Goal: Information Seeking & Learning: Learn about a topic

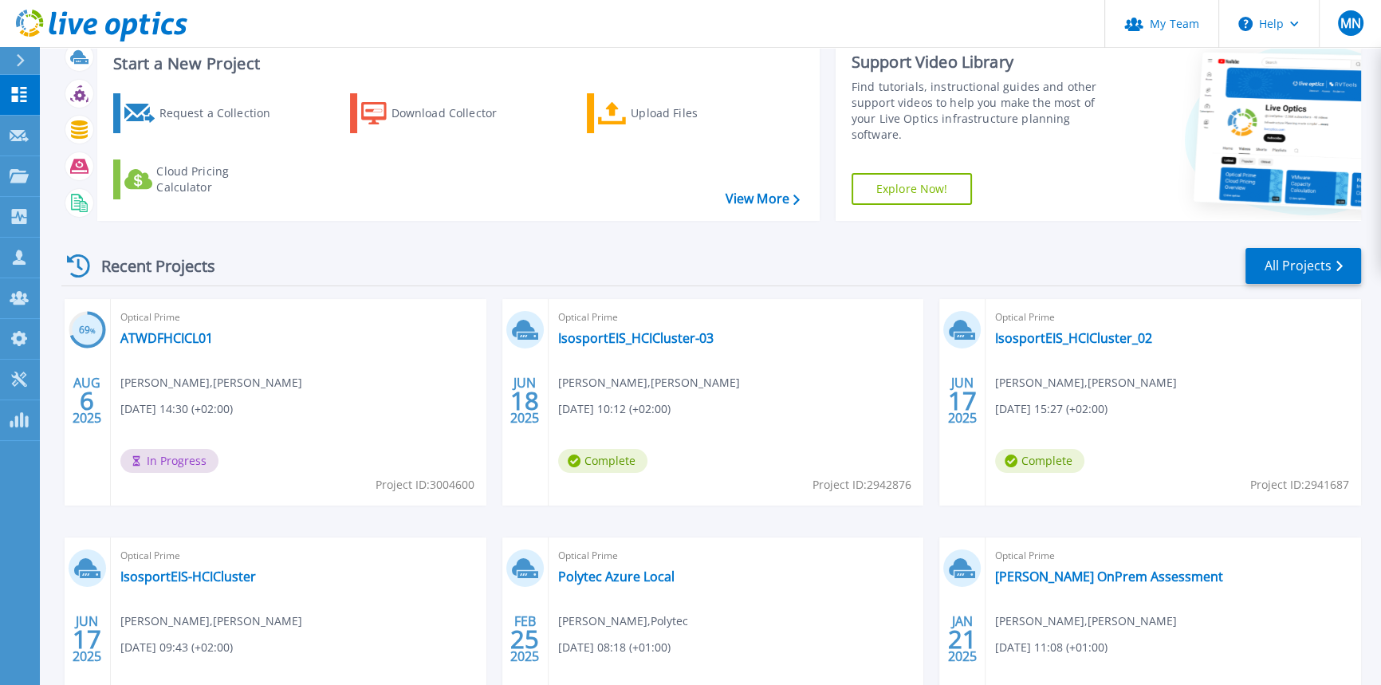
scroll to position [72, 0]
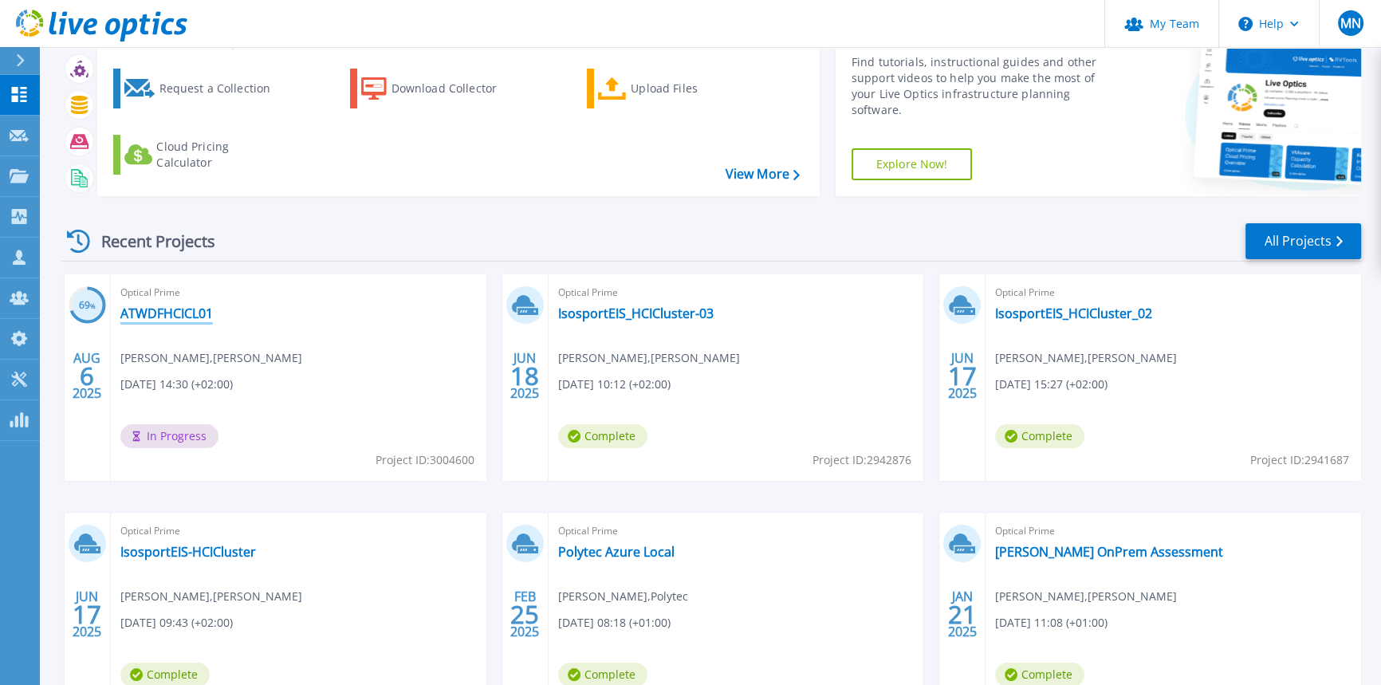
click at [171, 312] on link "ATWDFHCICL01" at bounding box center [166, 313] width 93 height 16
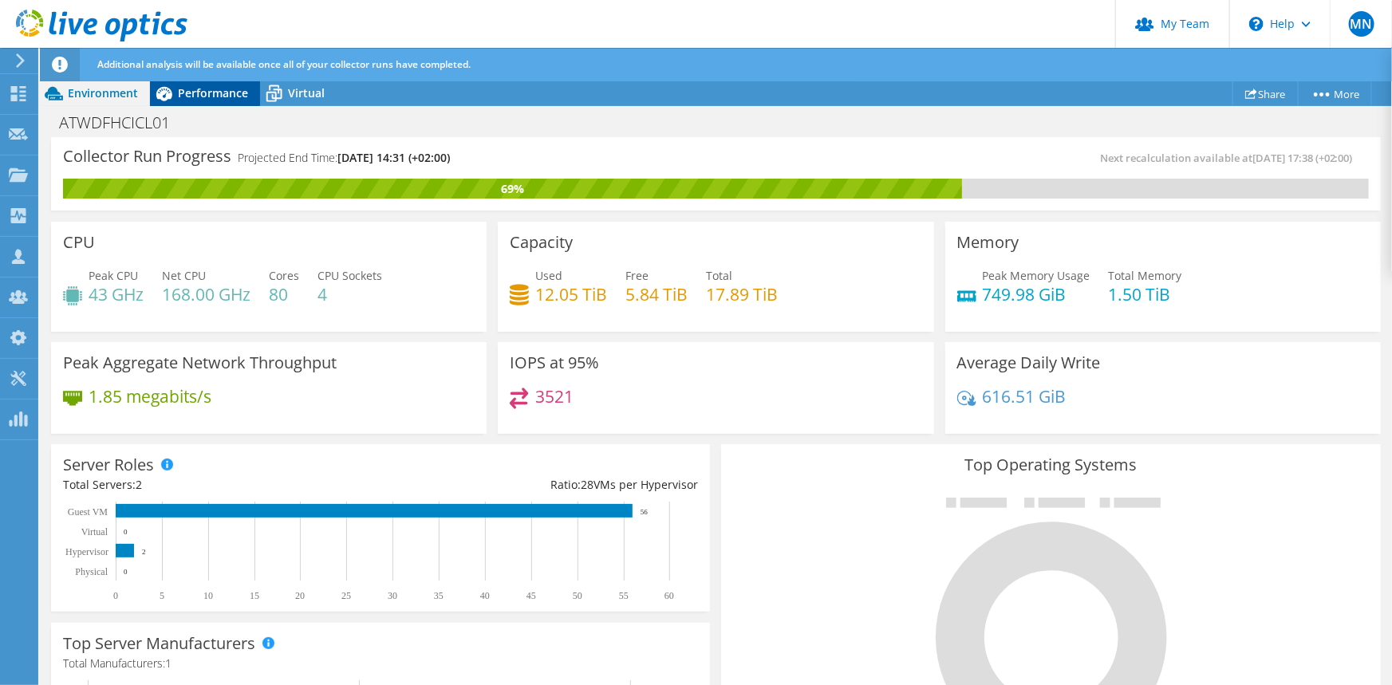
click at [203, 99] on span "Performance" at bounding box center [213, 92] width 70 height 15
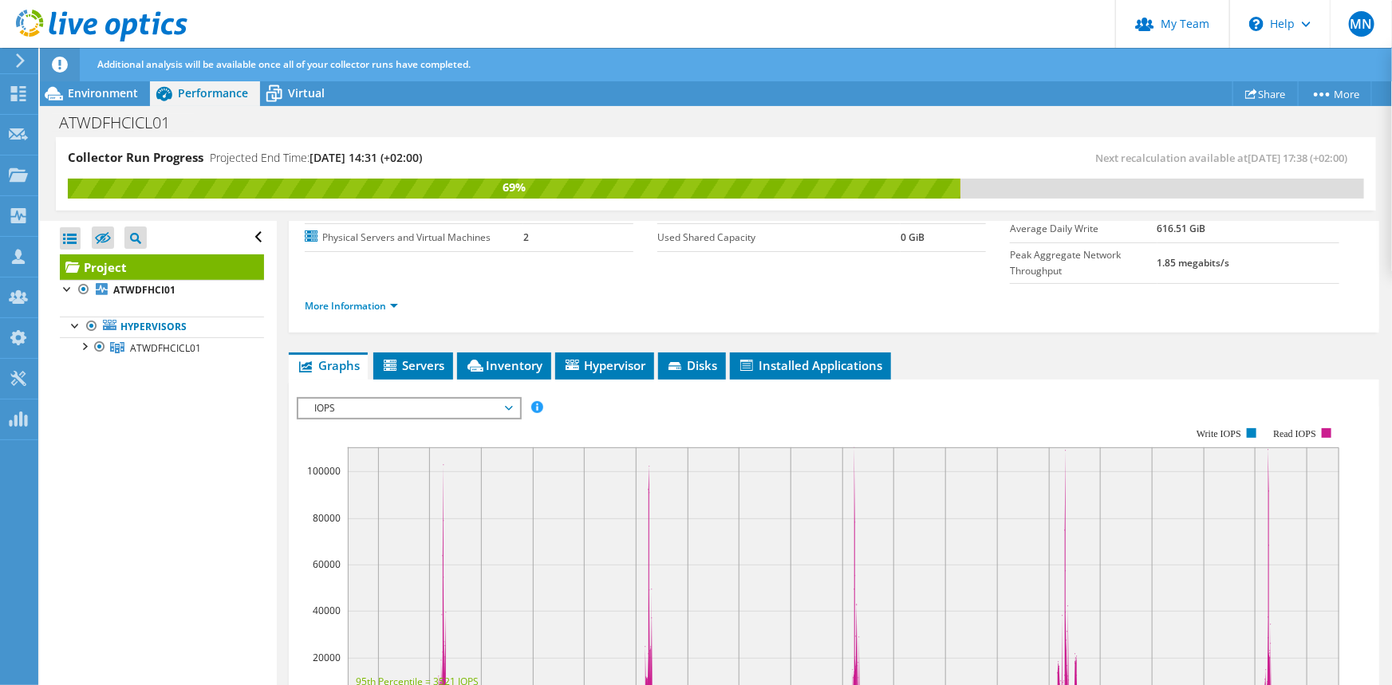
scroll to position [217, 0]
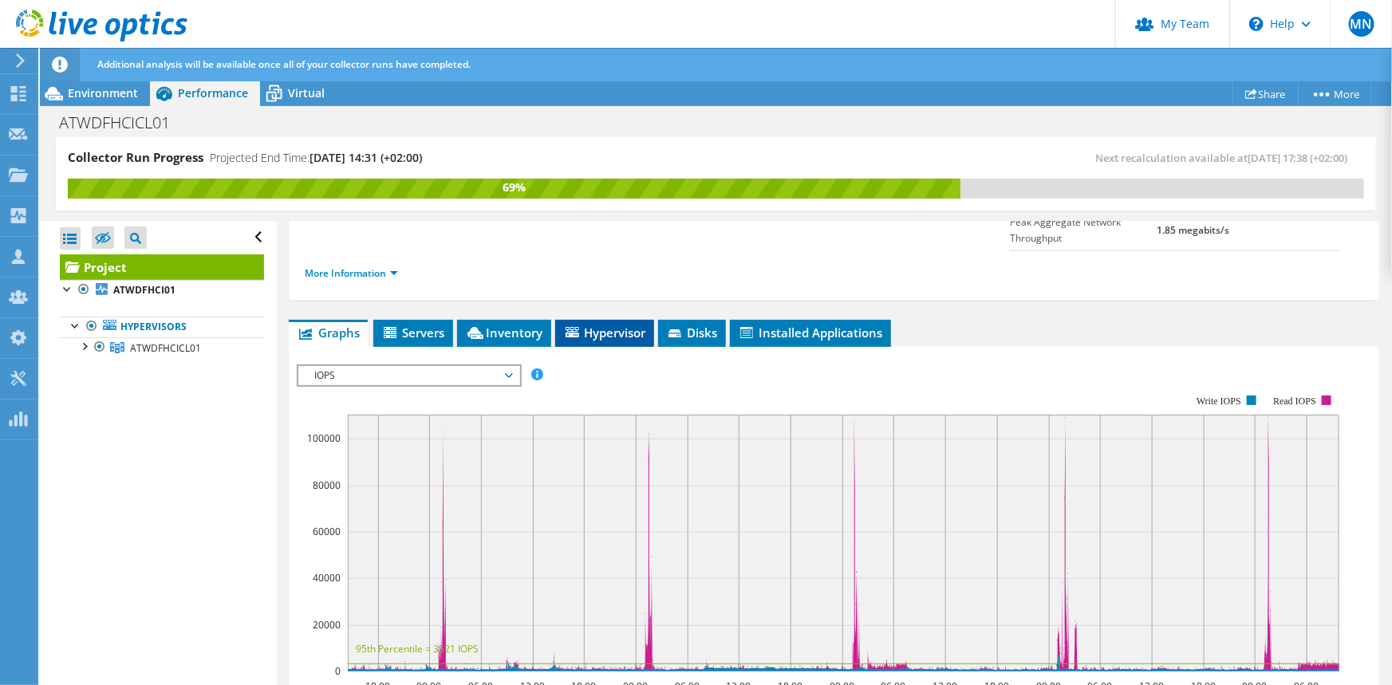
click at [599, 320] on li "Hypervisor" at bounding box center [604, 333] width 99 height 27
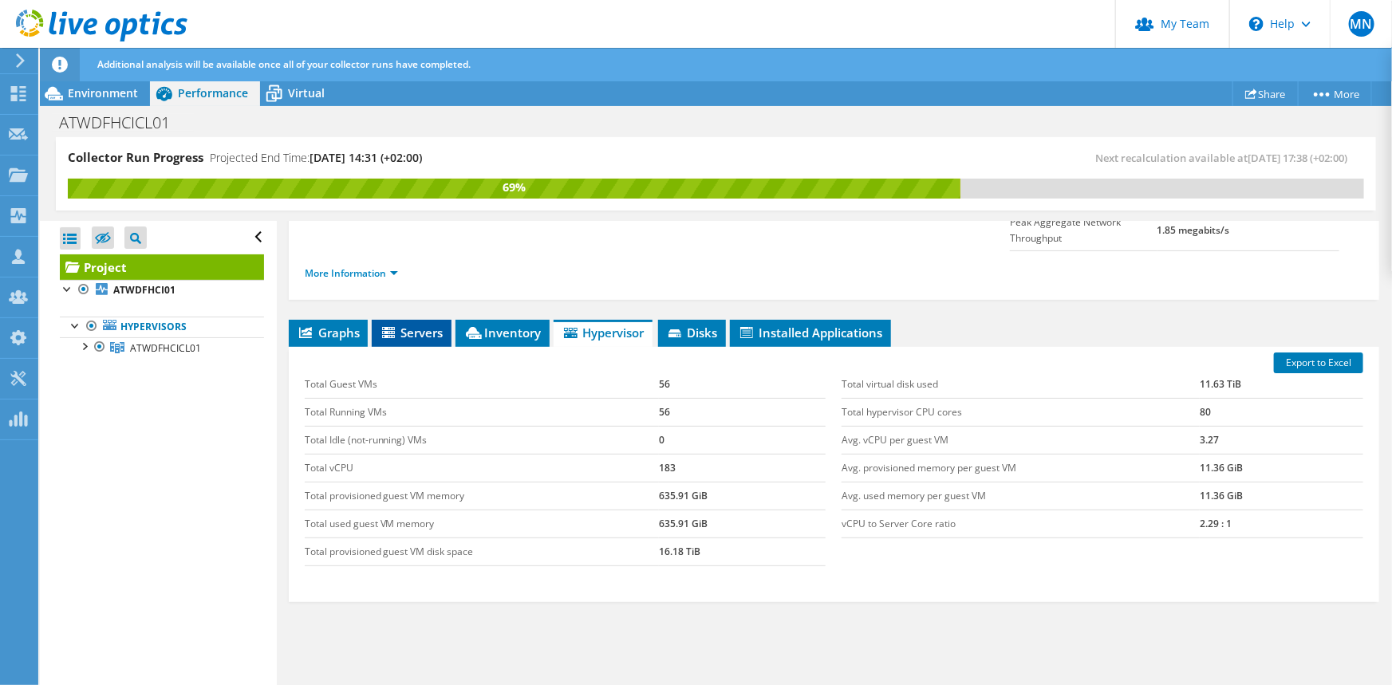
click at [428, 325] on span "Servers" at bounding box center [412, 333] width 64 height 16
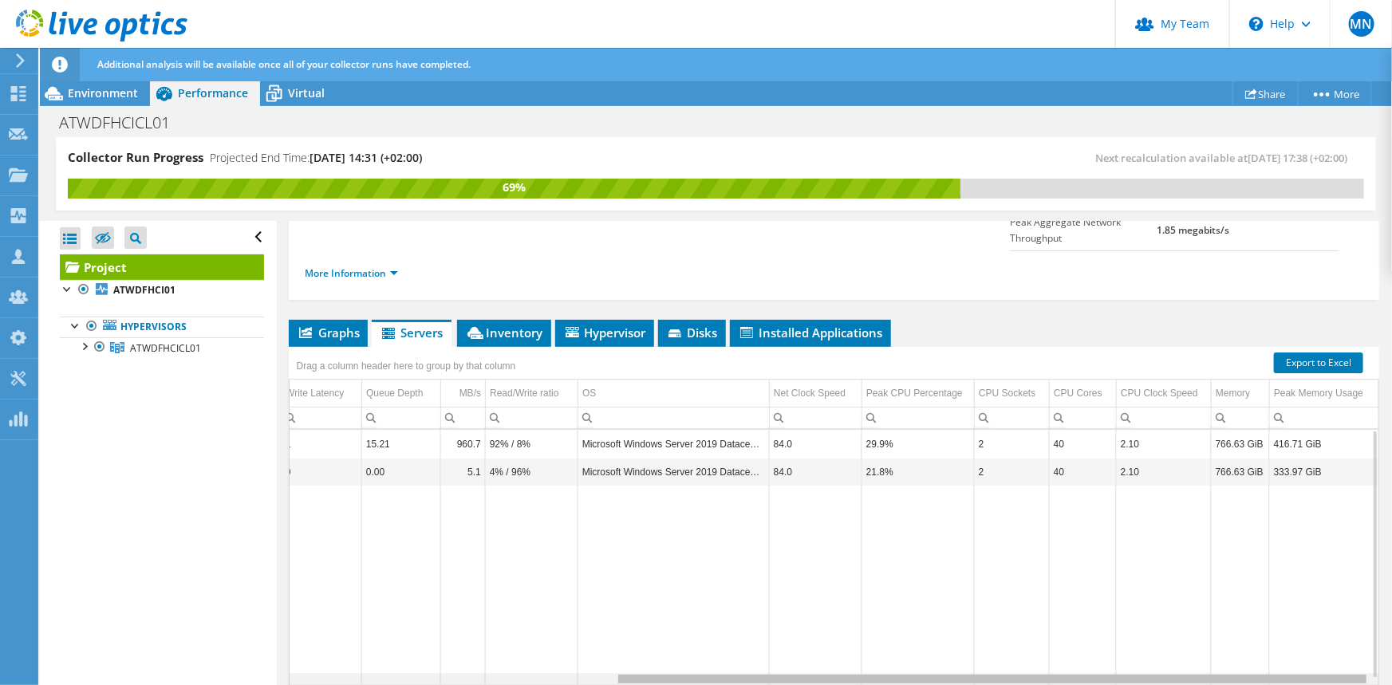
scroll to position [0, 469]
drag, startPoint x: 925, startPoint y: 645, endPoint x: 1243, endPoint y: 641, distance: 317.4
click at [1243, 641] on body "MN Partner Team Admin [PERSON_NAME] [PERSON_NAME][EMAIL_ADDRESS][DOMAIN_NAME] b…" at bounding box center [696, 342] width 1392 height 685
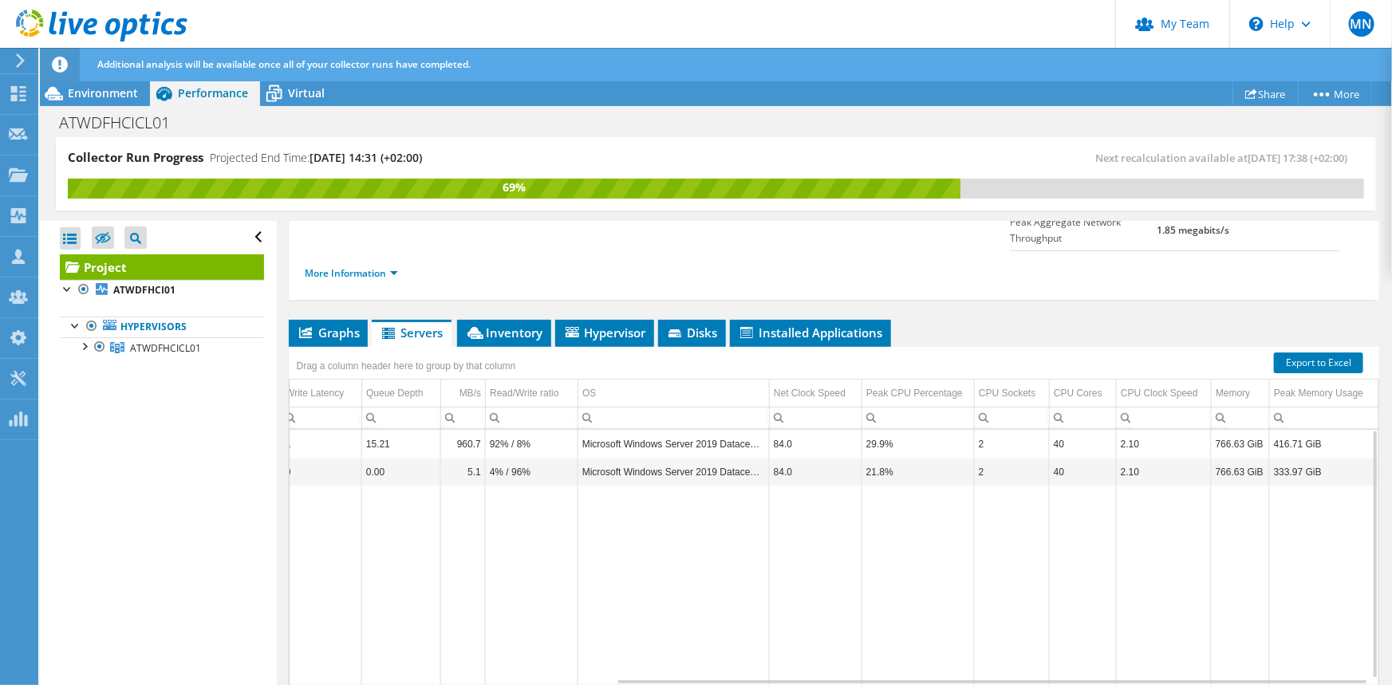
click at [987, 430] on td "2" at bounding box center [1011, 444] width 75 height 28
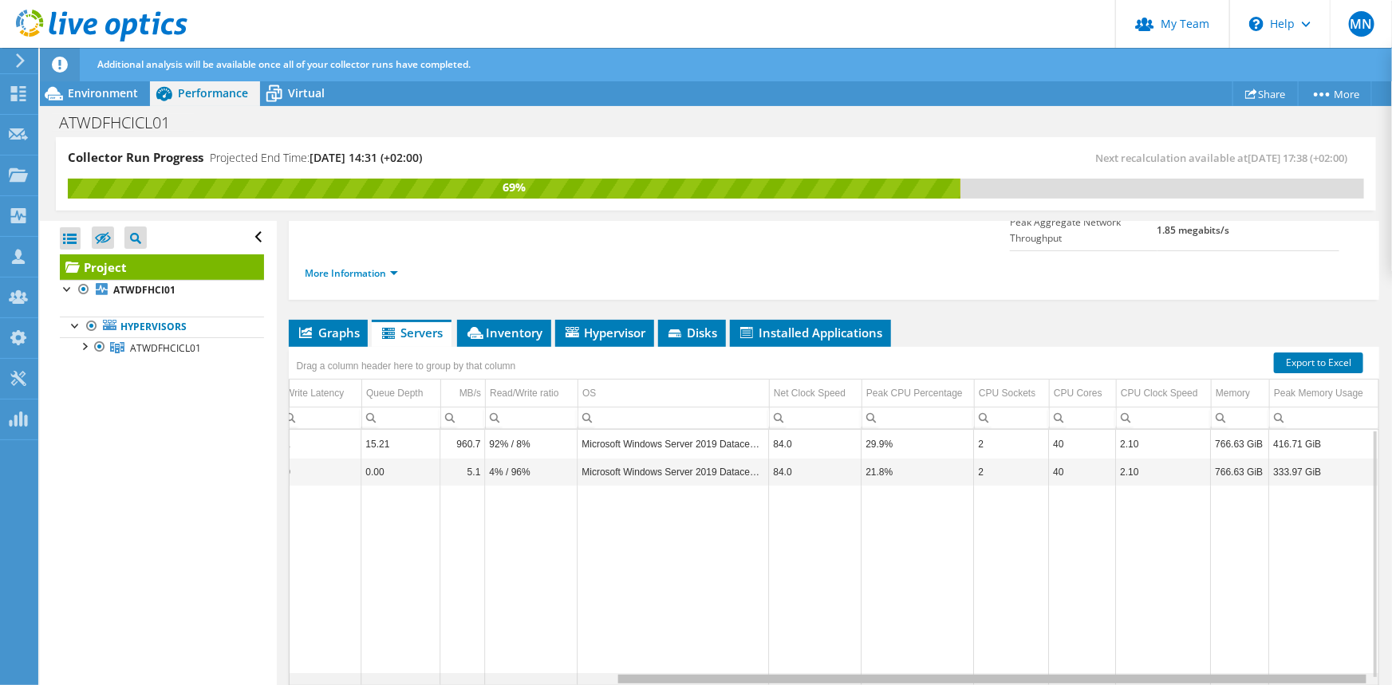
click at [1005, 675] on div "Data grid" at bounding box center [991, 679] width 748 height 9
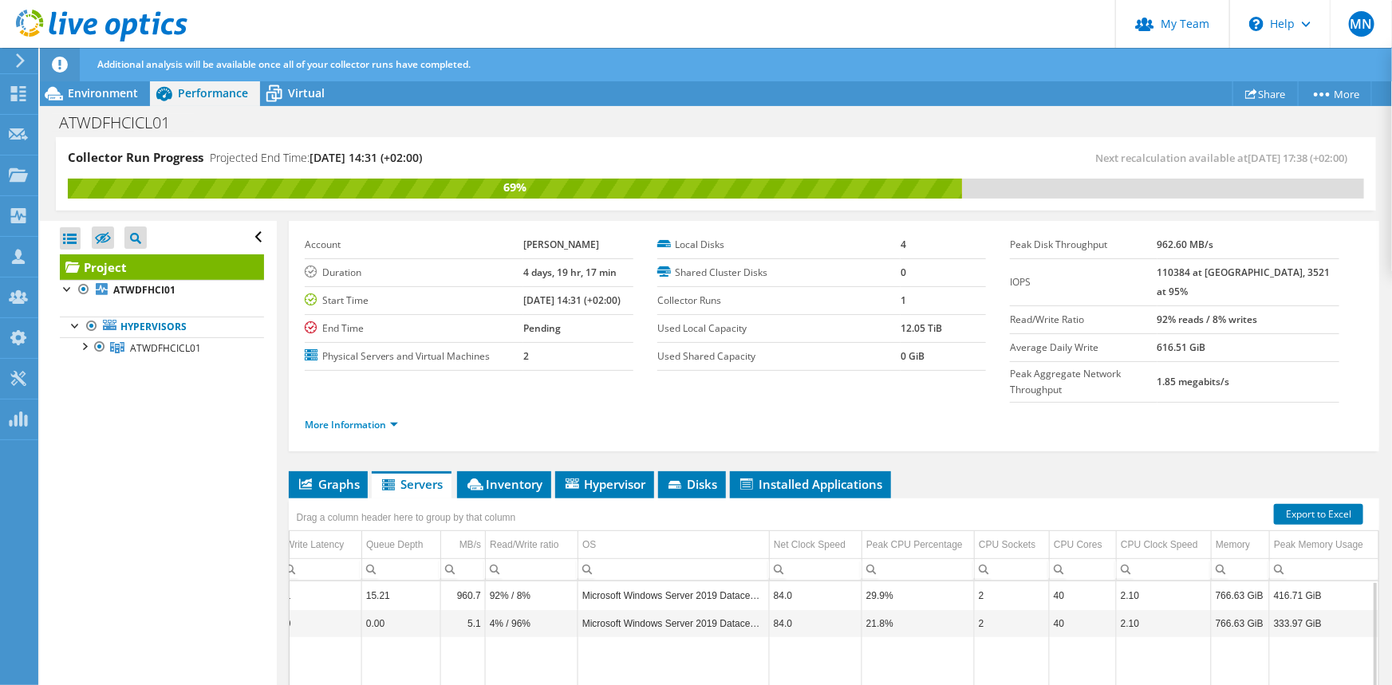
scroll to position [0, 0]
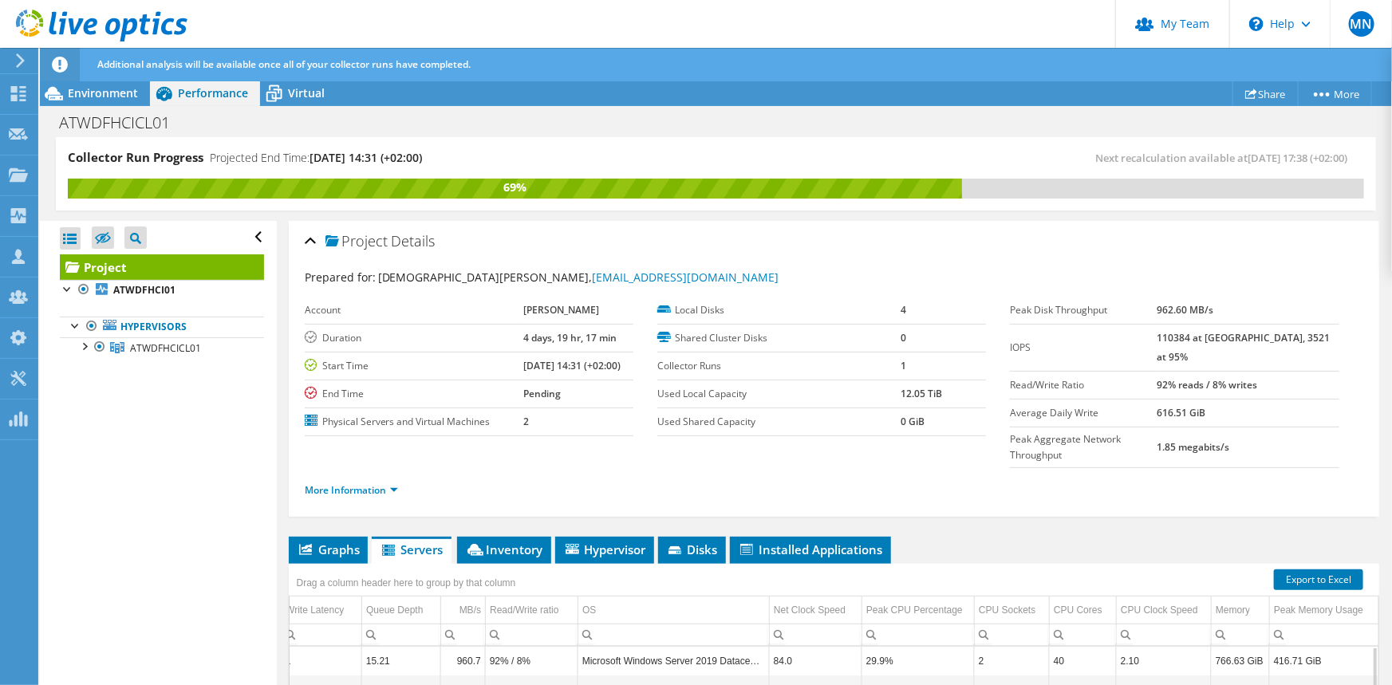
click at [205, 92] on span "Performance" at bounding box center [213, 92] width 70 height 15
click at [335, 542] on span "Graphs" at bounding box center [328, 550] width 63 height 16
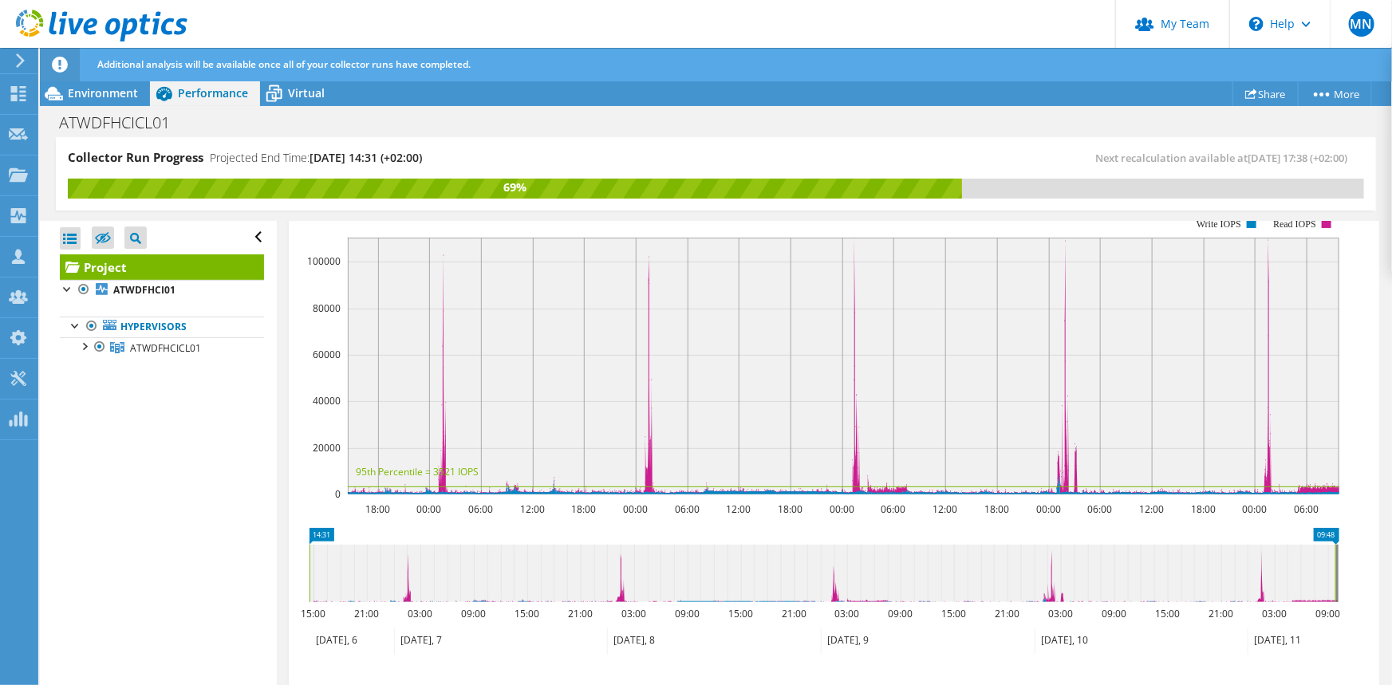
scroll to position [290, 0]
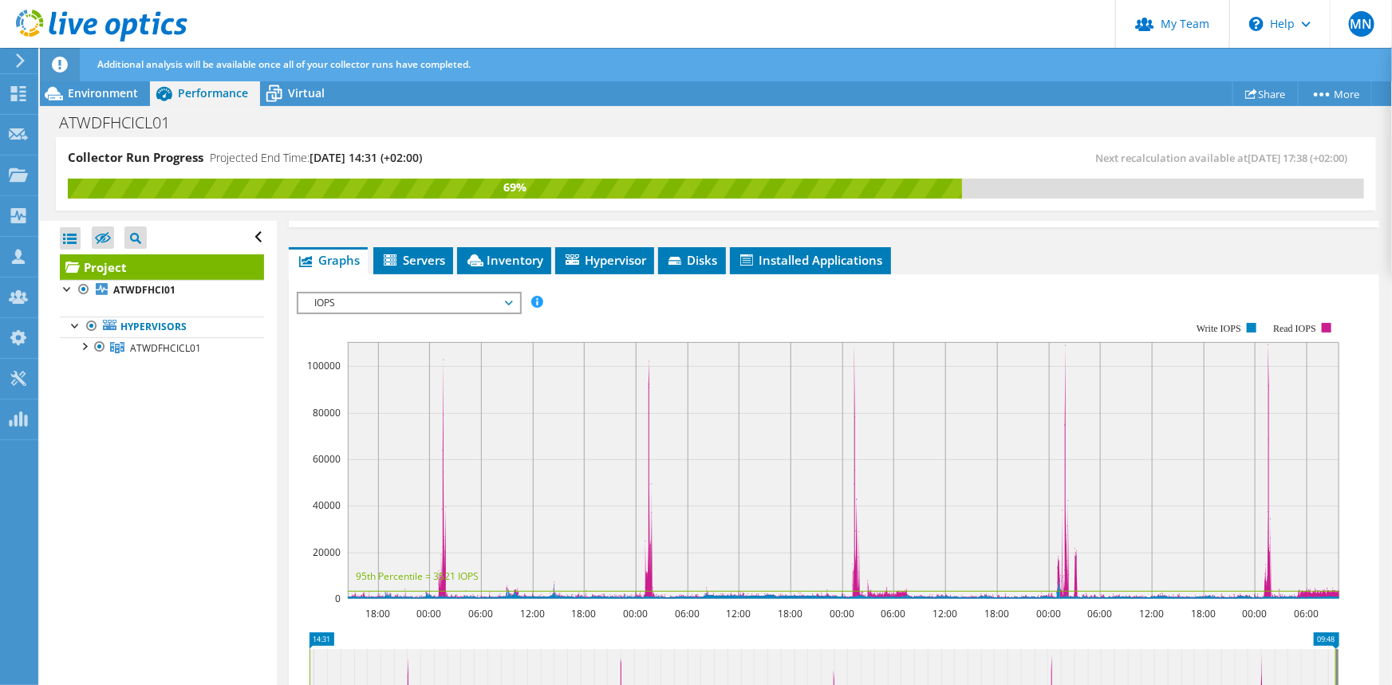
click at [438, 293] on span "IOPS" at bounding box center [408, 302] width 205 height 19
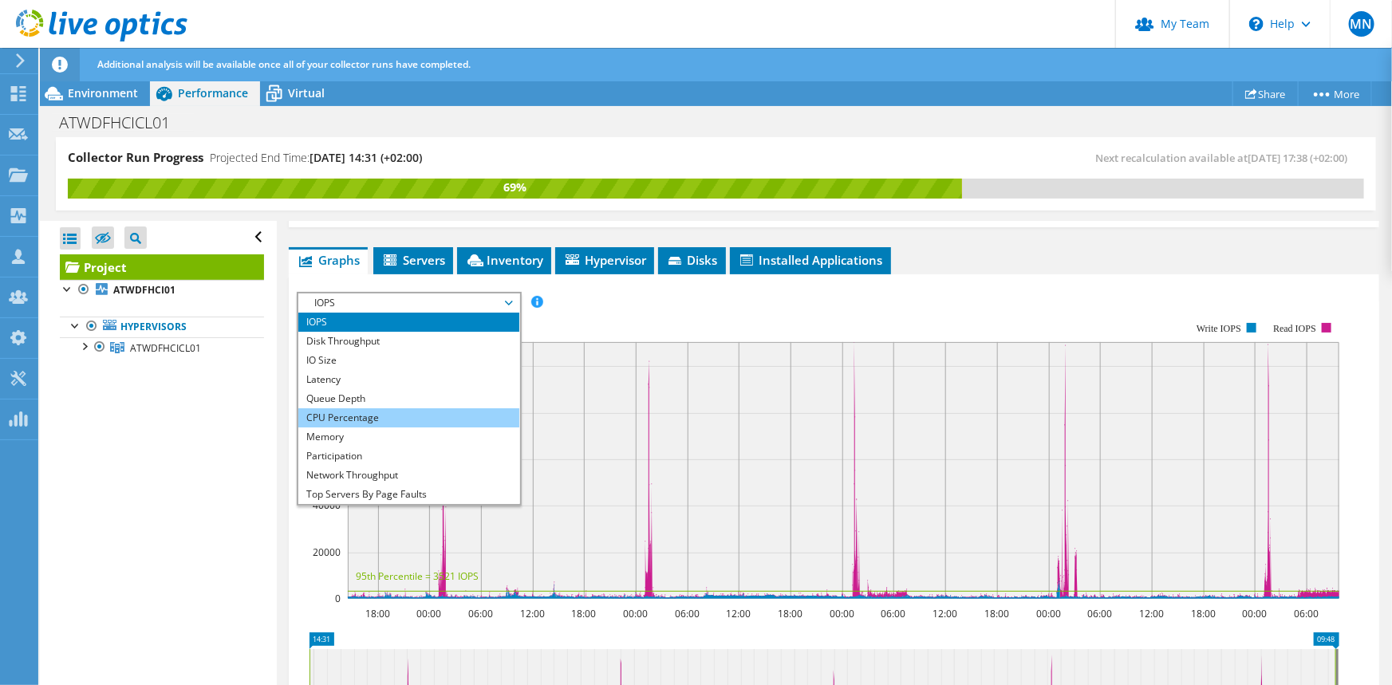
click at [359, 408] on li "CPU Percentage" at bounding box center [408, 417] width 221 height 19
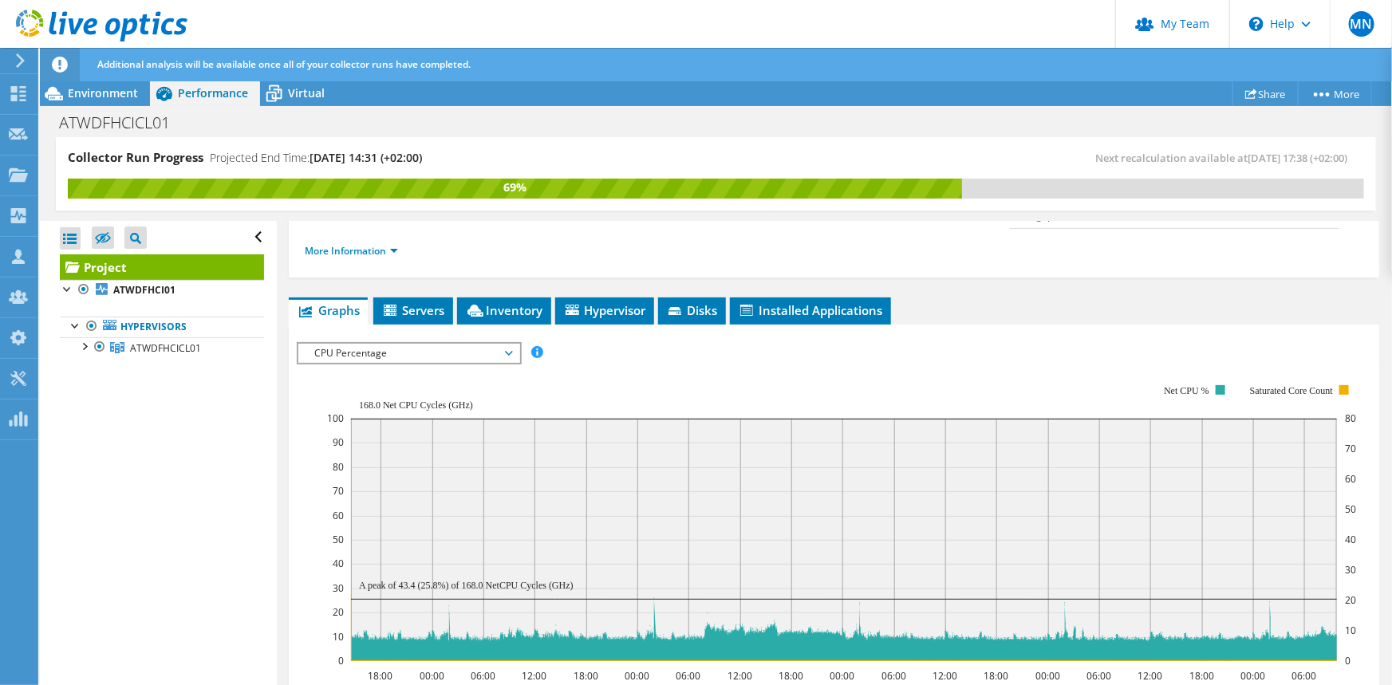
scroll to position [217, 0]
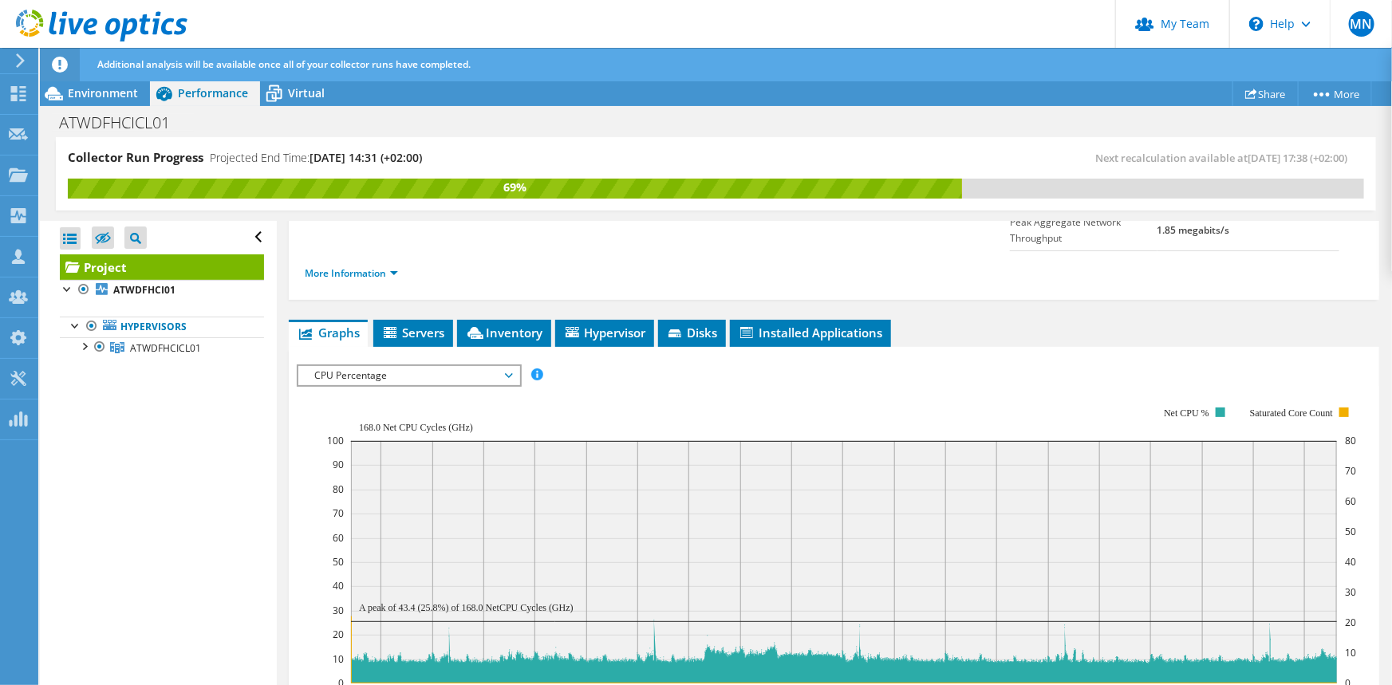
click at [409, 366] on span "CPU Percentage" at bounding box center [408, 375] width 205 height 19
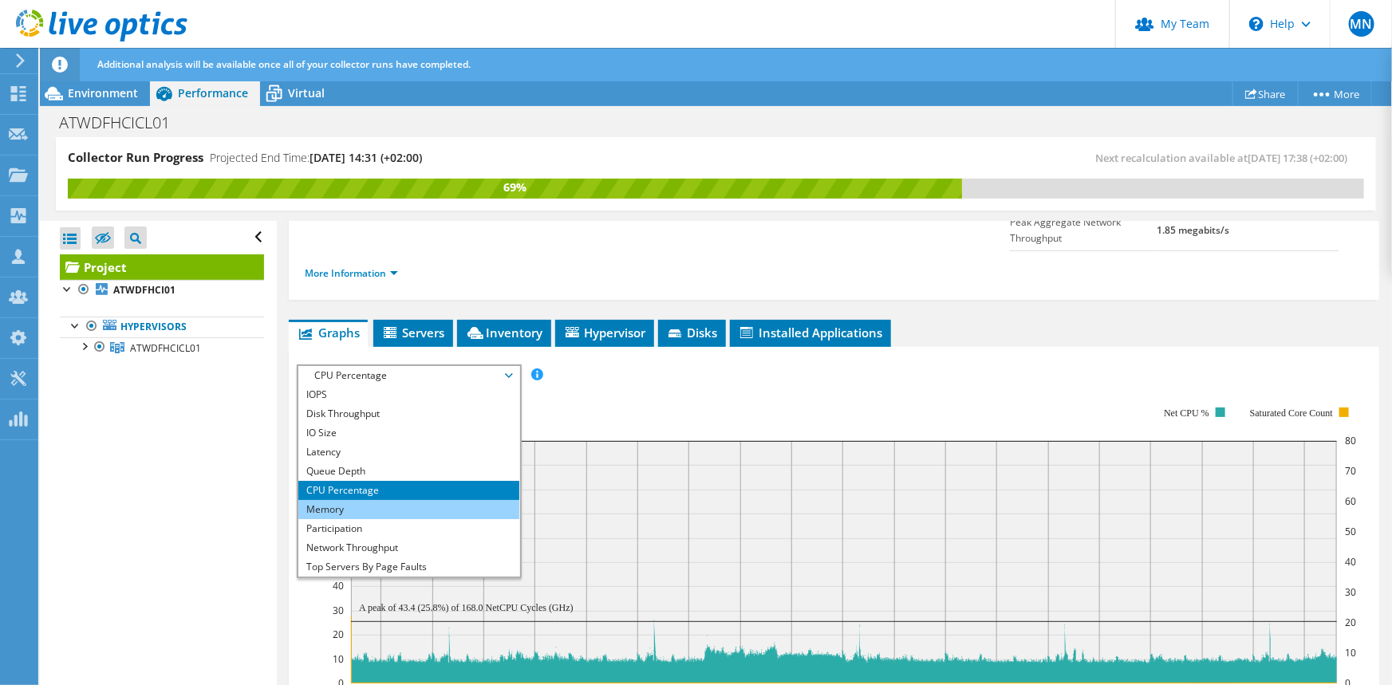
click at [360, 500] on li "Memory" at bounding box center [408, 509] width 221 height 19
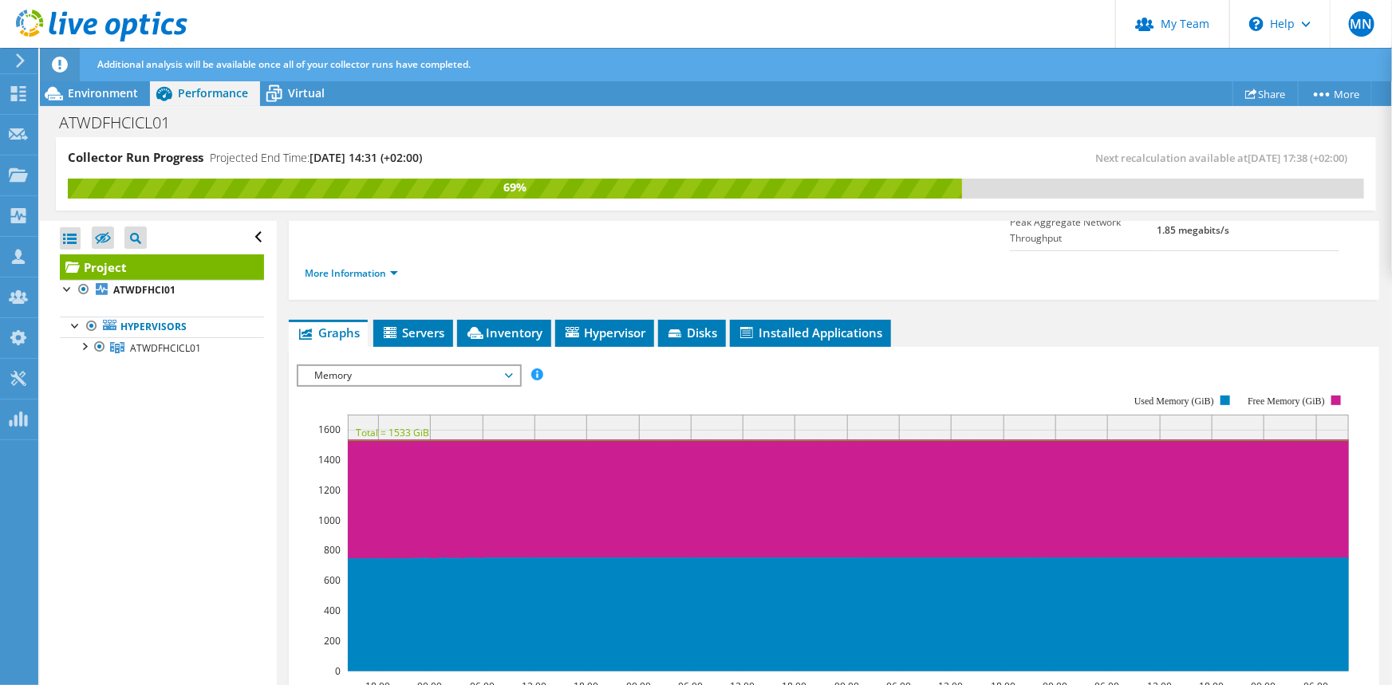
click at [423, 366] on span "Memory" at bounding box center [408, 375] width 205 height 19
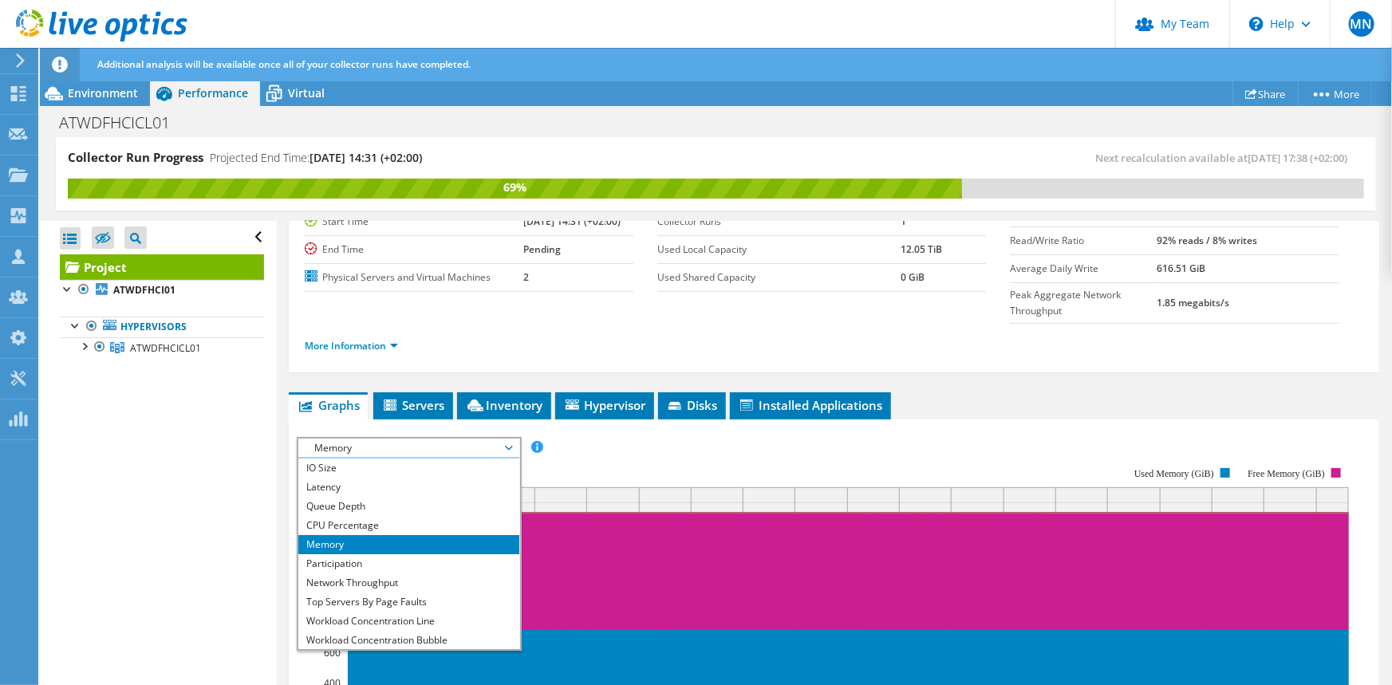
scroll to position [57, 0]
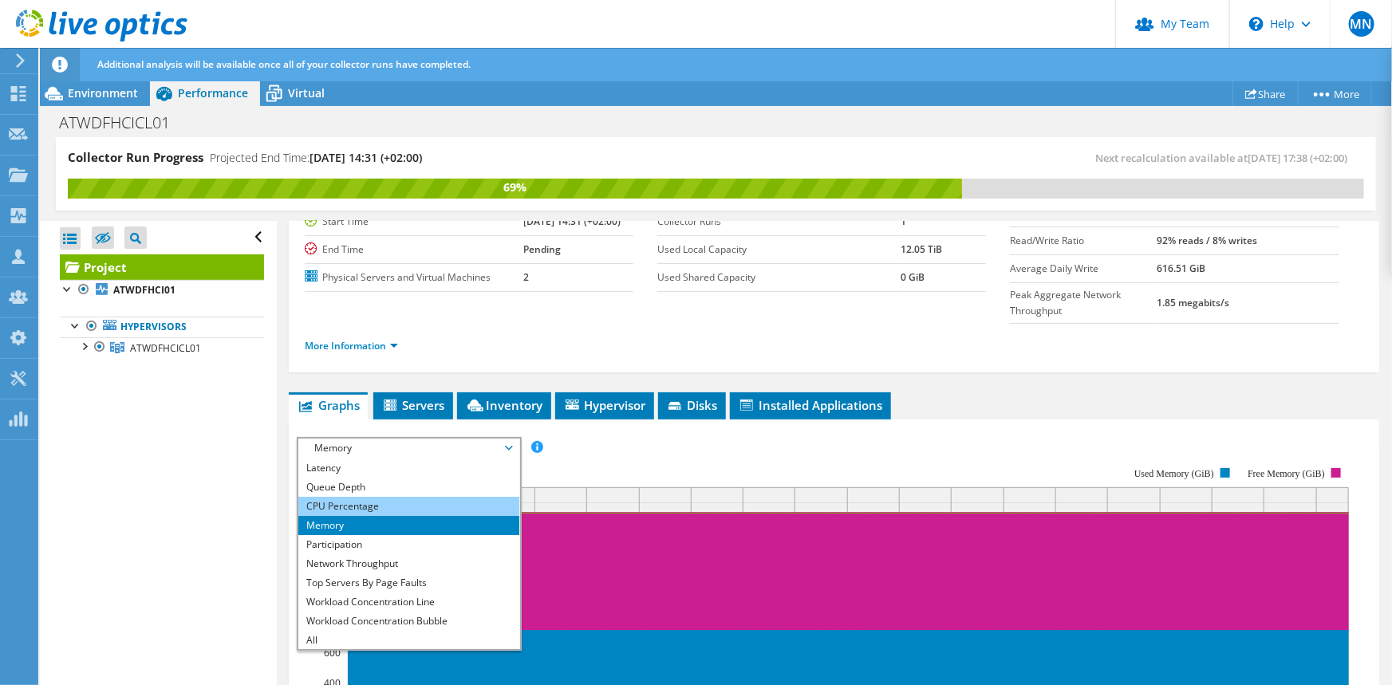
click at [367, 497] on li "CPU Percentage" at bounding box center [408, 506] width 221 height 19
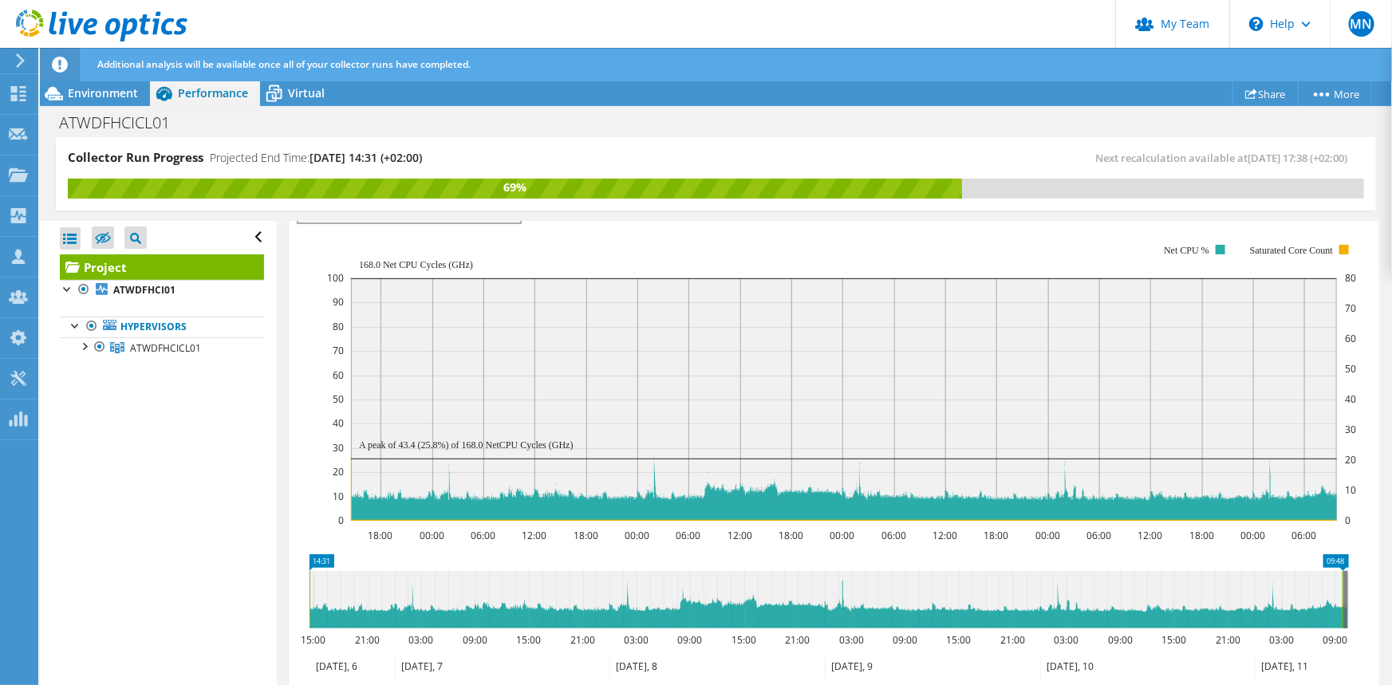
scroll to position [525, 0]
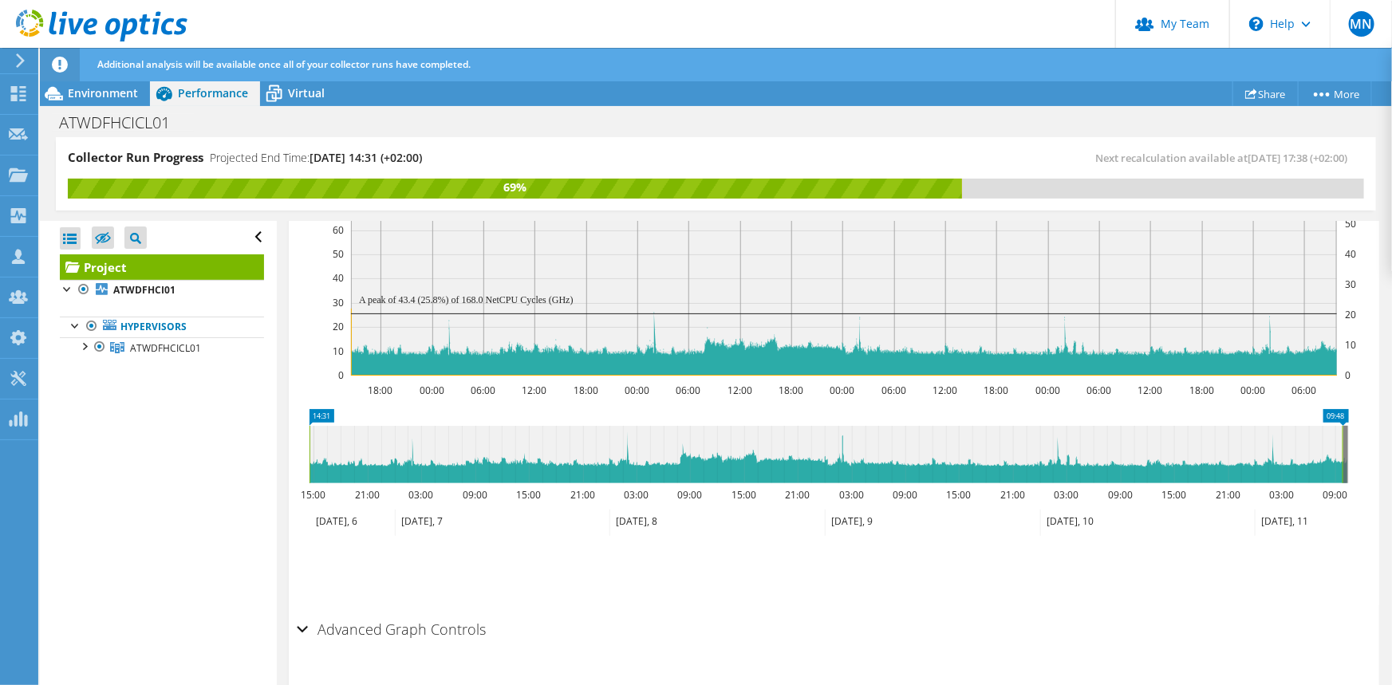
click at [435, 613] on h2 "Advanced Graph Controls" at bounding box center [392, 629] width 190 height 32
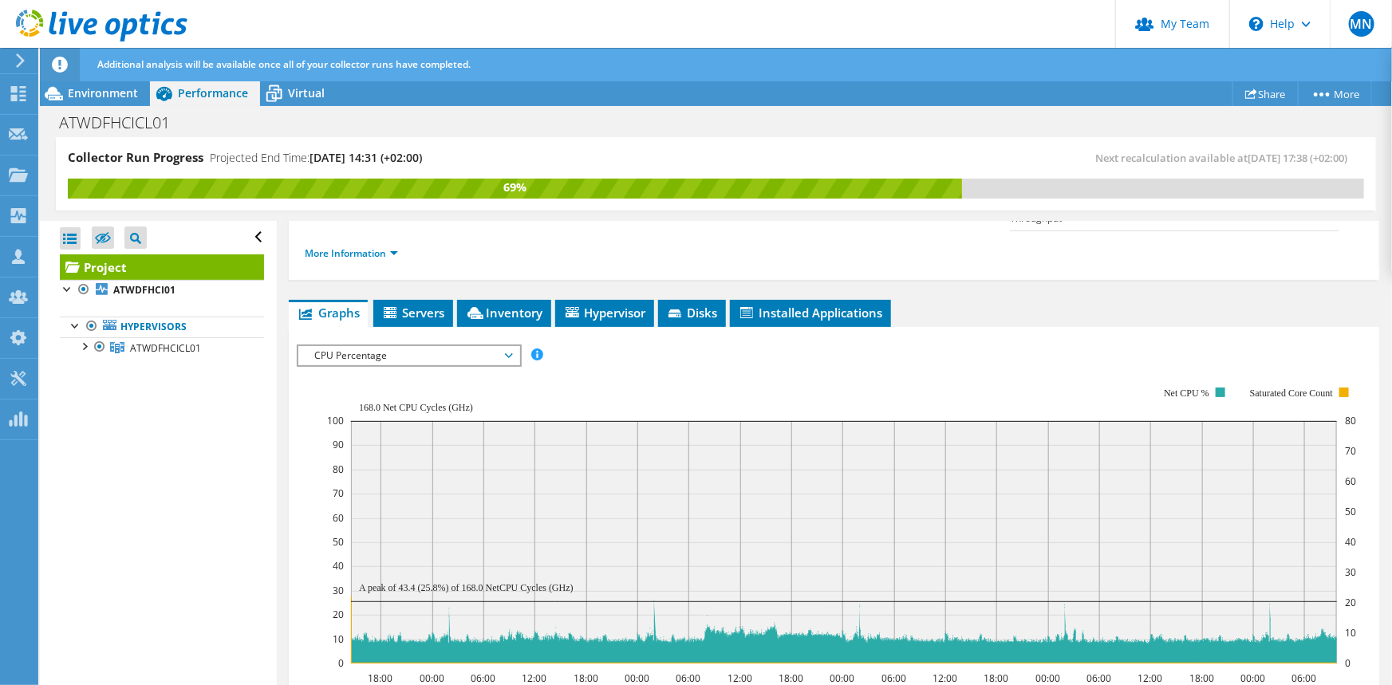
scroll to position [0, 0]
